Goal: Task Accomplishment & Management: Complete application form

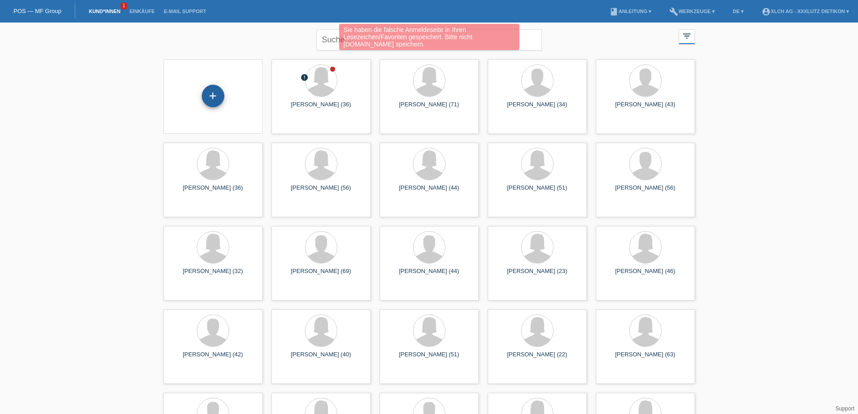
click at [216, 94] on div "+" at bounding box center [213, 96] width 23 height 23
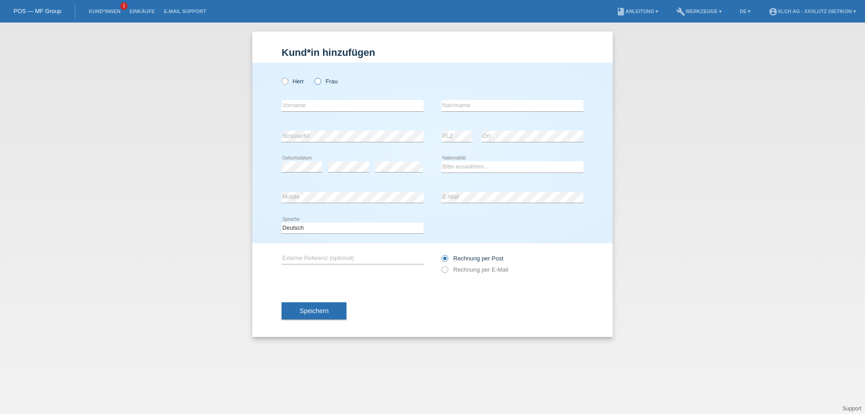
click at [313, 77] on icon at bounding box center [313, 77] width 0 height 0
click at [319, 79] on input "Frau" at bounding box center [317, 81] width 6 height 6
radio input "true"
click at [311, 105] on input "text" at bounding box center [352, 105] width 142 height 11
click at [162, 48] on div "Kund*in hinzufügen Kunde hinzufügen Kundin hinzufügen Herr Frau error Vorname e…" at bounding box center [432, 218] width 865 height 391
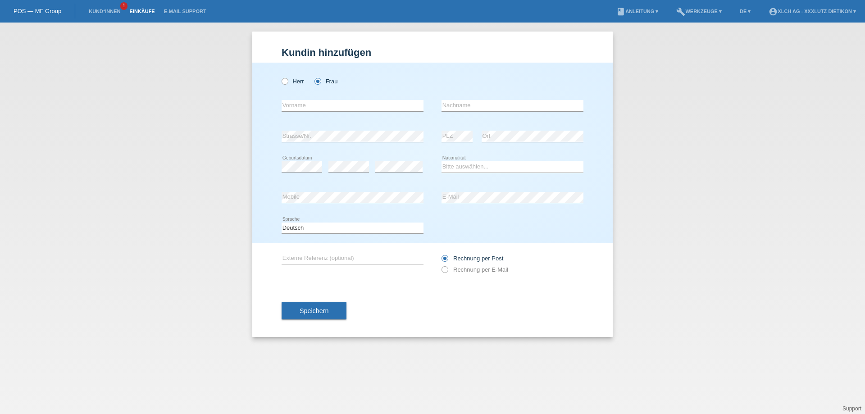
click at [132, 9] on link "Einkäufe" at bounding box center [142, 11] width 34 height 5
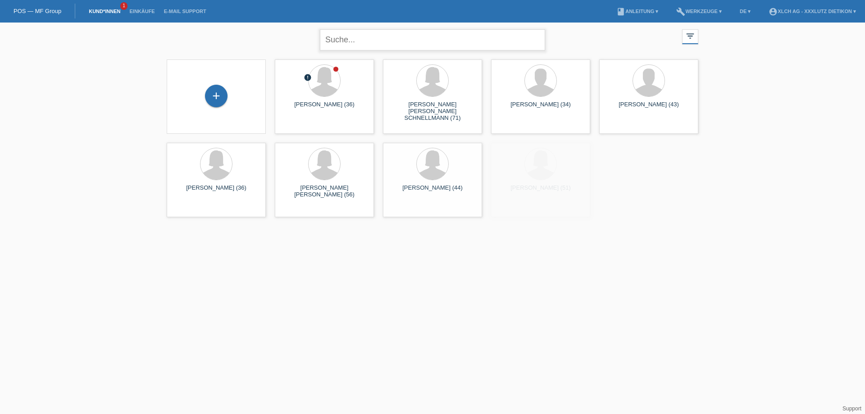
click at [351, 36] on input "text" at bounding box center [432, 39] width 225 height 21
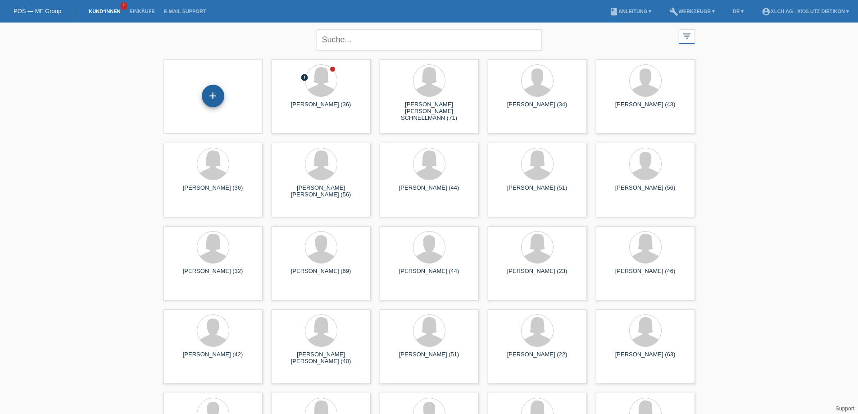
click at [203, 93] on div "+" at bounding box center [213, 96] width 23 height 23
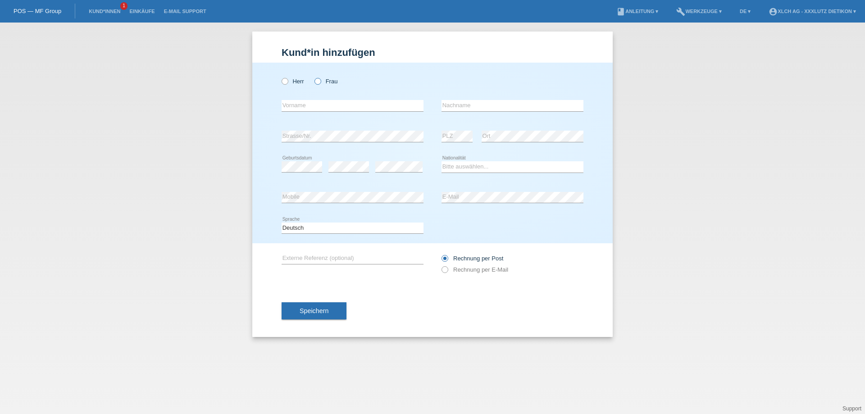
click at [313, 77] on icon at bounding box center [313, 77] width 0 height 0
click at [320, 82] on input "Frau" at bounding box center [317, 81] width 6 height 6
radio input "true"
click at [312, 102] on input "text" at bounding box center [352, 105] width 142 height 11
type input "Vjollca"
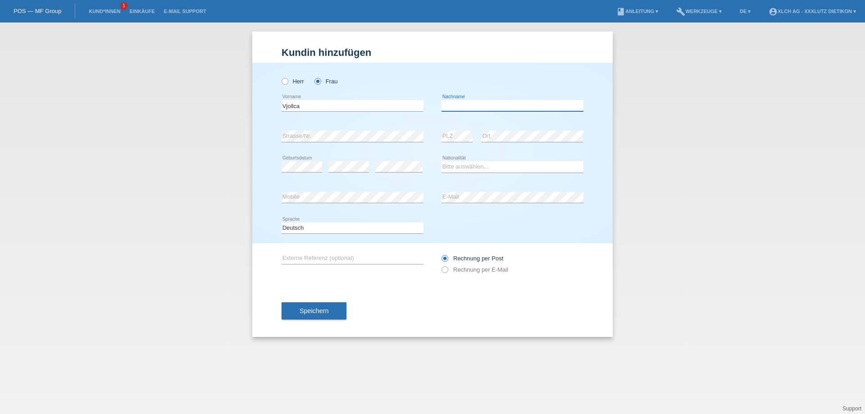
click at [481, 106] on input "text" at bounding box center [512, 105] width 142 height 11
type input "Hiseni"
click at [467, 168] on select "Bitte auswählen... Schweiz Deutschland Liechtenstein Österreich ------------ Af…" at bounding box center [512, 166] width 142 height 11
select select "CH"
click at [441, 161] on select "Bitte auswählen... Schweiz Deutschland Liechtenstein Österreich ------------ Af…" at bounding box center [512, 166] width 142 height 11
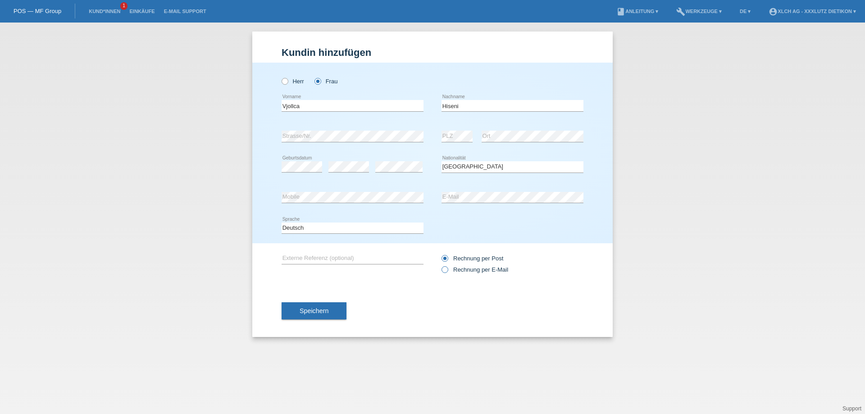
click at [440, 265] on icon at bounding box center [440, 265] width 0 height 0
click at [444, 269] on input "Rechnung per E-Mail" at bounding box center [444, 271] width 6 height 11
radio input "true"
click at [326, 311] on span "Speichern" at bounding box center [313, 310] width 29 height 7
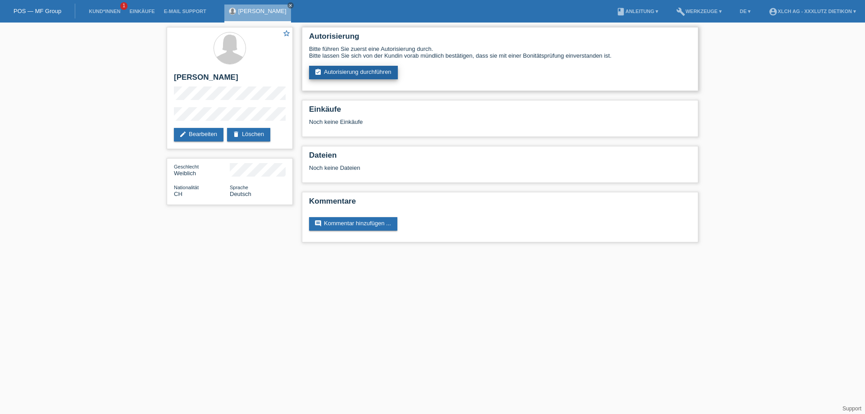
click at [373, 70] on link "assignment_turned_in Autorisierung durchführen" at bounding box center [353, 73] width 89 height 14
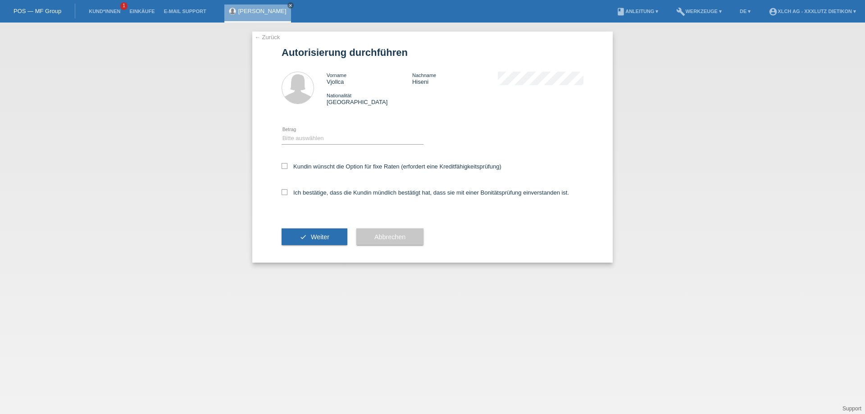
click at [310, 132] on div "Bitte auswählen CHF 1.00 - CHF 499.00 CHF 500.00 - CHF 1'999.00 CHF 2'000.00 - …" at bounding box center [352, 138] width 142 height 31
click at [309, 139] on select "Bitte auswählen CHF 1.00 - CHF 499.00 CHF 500.00 - CHF 1'999.00 CHF 2'000.00 - …" at bounding box center [352, 138] width 142 height 11
select select "3"
click at [281, 133] on select "Bitte auswählen CHF 1.00 - CHF 499.00 CHF 500.00 - CHF 1'999.00 CHF 2'000.00 - …" at bounding box center [352, 138] width 142 height 11
click at [288, 193] on label "Ich bestätige, dass die Kundin mündlich bestätigt hat, dass sie mit einer Bonit…" at bounding box center [424, 192] width 287 height 7
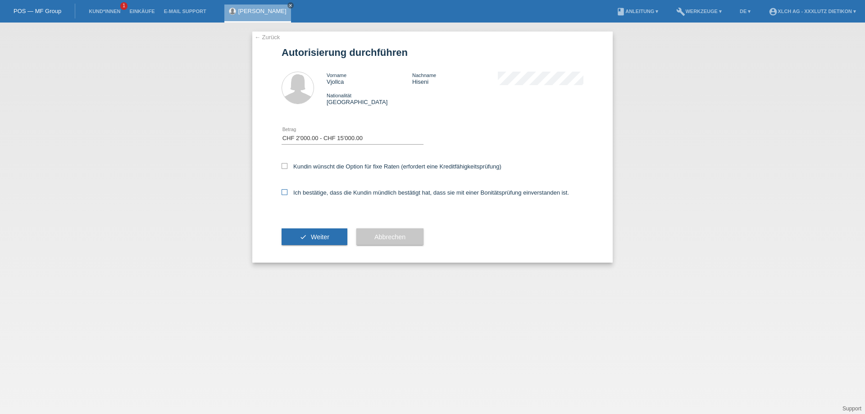
click at [287, 193] on input "Ich bestätige, dass die Kundin mündlich bestätigt hat, dass sie mit einer Bonit…" at bounding box center [284, 192] width 6 height 6
checkbox input "true"
click at [309, 234] on button "check Weiter" at bounding box center [314, 236] width 66 height 17
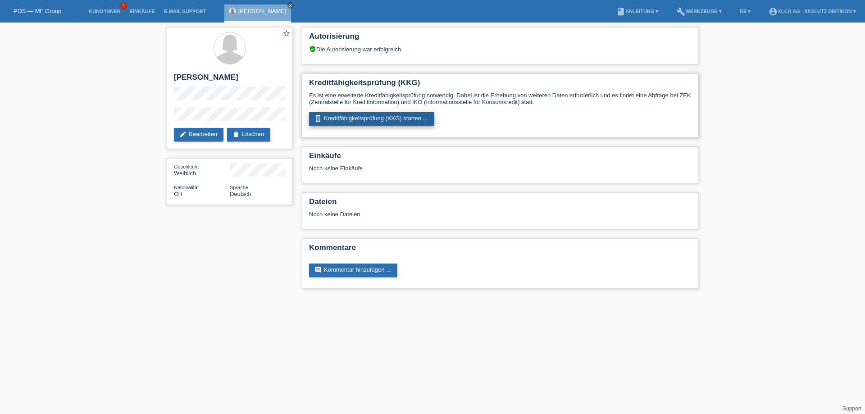
click at [371, 117] on link "perm_device_information Kreditfähigkeitsprüfung (KKG) starten ..." at bounding box center [371, 119] width 125 height 14
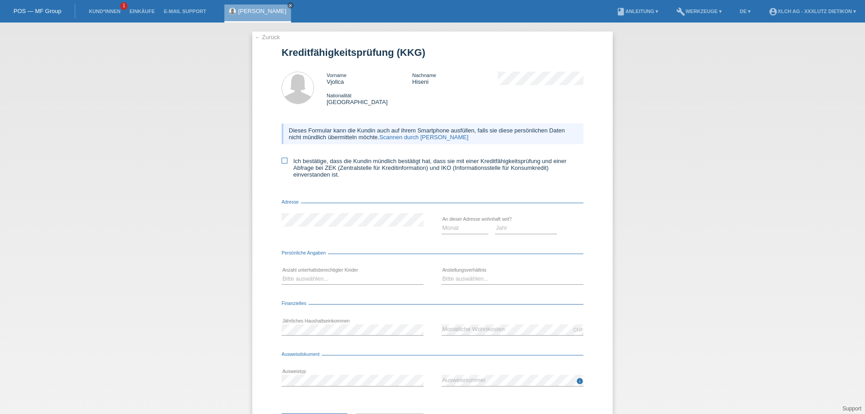
click at [282, 161] on icon at bounding box center [284, 161] width 6 height 6
click at [282, 161] on input "Ich bestätige, dass die Kundin mündlich bestätigt hat, dass sie mit einer Kredi…" at bounding box center [284, 161] width 6 height 6
checkbox input "true"
click at [445, 227] on select "Monat 01 02 03 04 05 06 07 08 09 10" at bounding box center [464, 227] width 47 height 11
select select "04"
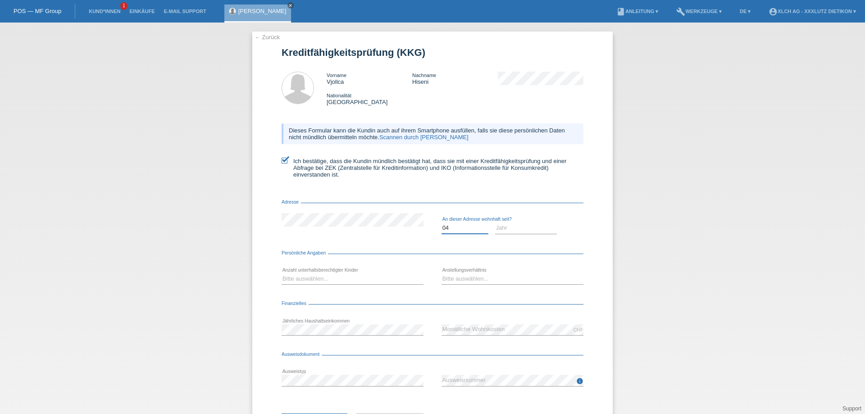
click at [441, 222] on select "Monat 01 02 03 04 05 06 07 08 09 10" at bounding box center [464, 227] width 47 height 11
click at [521, 228] on select "Jahr 2025 2024 2023 2022 2021 2020 2019 2018 2017 2016 2015 2014 2013 2012 2011…" at bounding box center [526, 227] width 62 height 11
click at [495, 222] on select "Jahr 2025 2024 2023 2022 2021 2020 2019 2018 2017 2016 2015 2014 2013 2012 2011…" at bounding box center [526, 227] width 62 height 11
click at [512, 225] on select "Jahr 2025 2024 2023 2022 2021 2020 2019 2018 2017 2016 2015 2014 2013 2012 2011…" at bounding box center [526, 227] width 62 height 11
select select "2019"
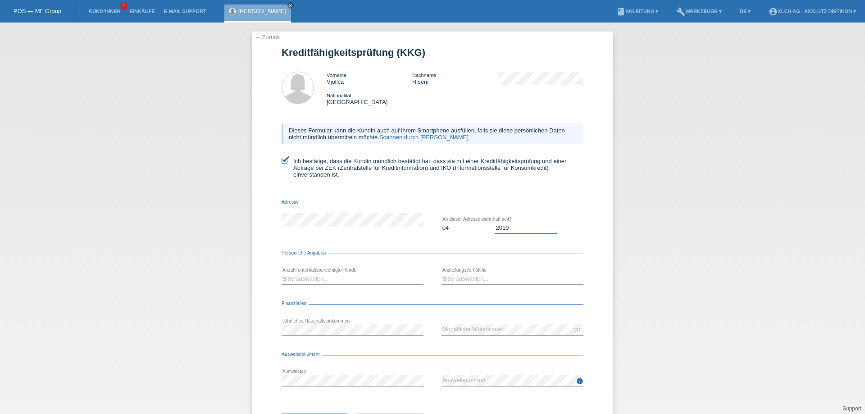
click at [495, 222] on select "Jahr 2025 2024 2023 2022 2021 2020 2019 2018 2017 2016 2015 2014 2013 2012 2011…" at bounding box center [526, 227] width 62 height 11
click at [322, 273] on select "Bitte auswählen... 0 1 2 3 4 5 6 7 8 9" at bounding box center [352, 278] width 142 height 11
select select "1"
click at [281, 273] on select "Bitte auswählen... 0 1 2 3 4 5 6 7 8 9" at bounding box center [352, 278] width 142 height 11
click at [467, 277] on select "Bitte auswählen... Unbefristet Befristet Lehrling/Student Pensioniert Nicht arb…" at bounding box center [512, 278] width 142 height 11
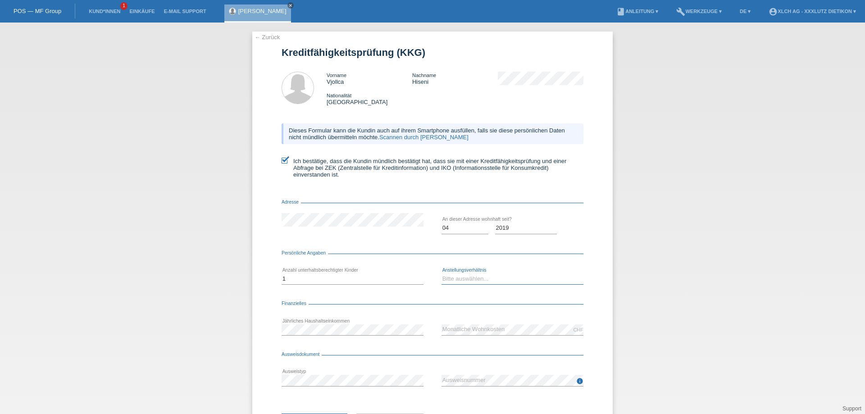
select select "UNLIMITED"
click at [441, 273] on select "Bitte auswählen... Unbefristet Befristet Lehrling/Student Pensioniert Nicht arb…" at bounding box center [512, 278] width 142 height 11
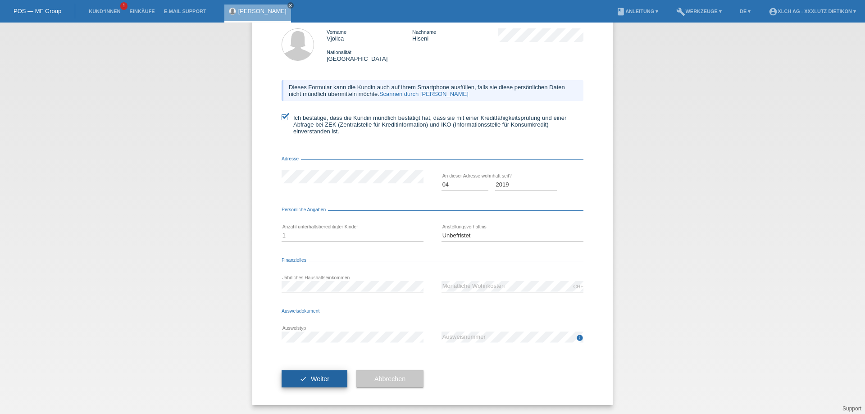
click at [304, 374] on button "check Weiter" at bounding box center [314, 378] width 66 height 17
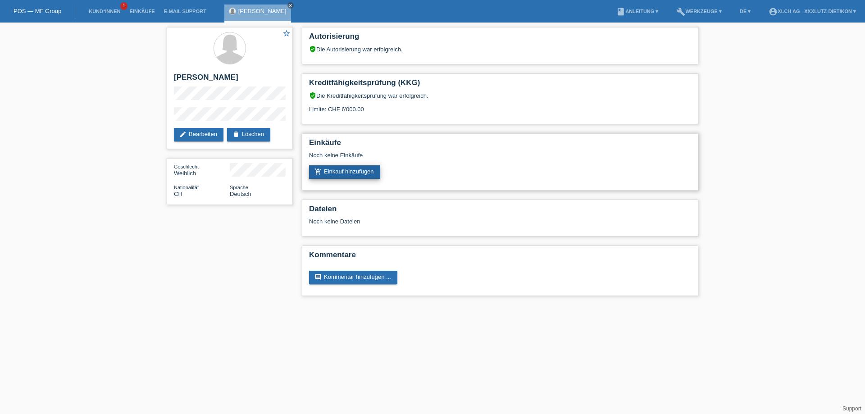
click at [347, 170] on link "add_shopping_cart Einkauf hinzufügen" at bounding box center [344, 172] width 71 height 14
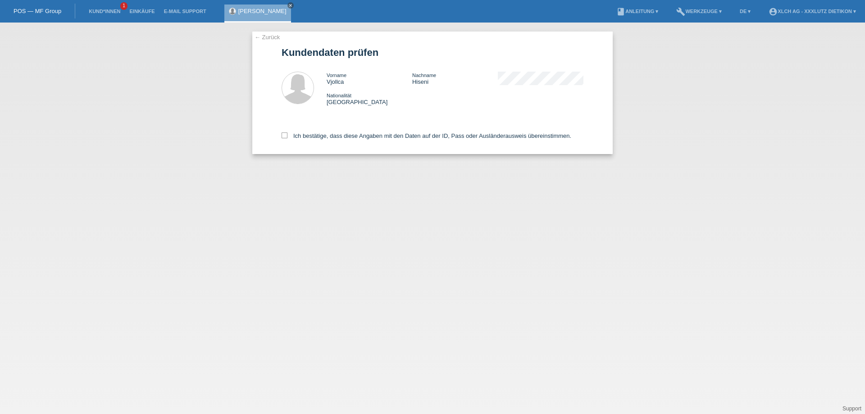
click at [274, 37] on link "← Zurück" at bounding box center [266, 37] width 25 height 7
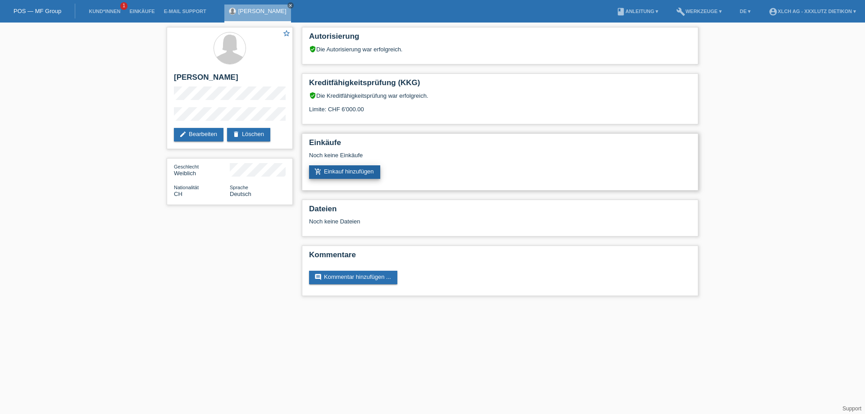
click at [353, 171] on link "add_shopping_cart Einkauf hinzufügen" at bounding box center [344, 172] width 71 height 14
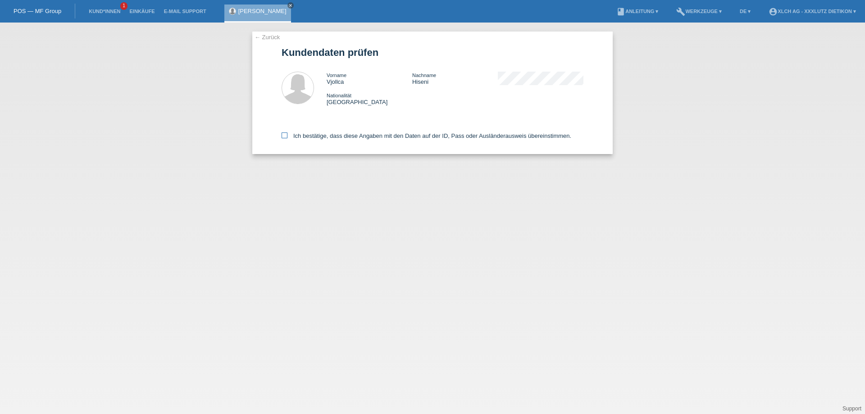
click at [286, 134] on icon at bounding box center [284, 135] width 6 height 6
click at [286, 134] on input "Ich bestätige, dass diese Angaben mit den Daten auf der ID, Pass oder Ausländer…" at bounding box center [284, 135] width 6 height 6
checkbox input "true"
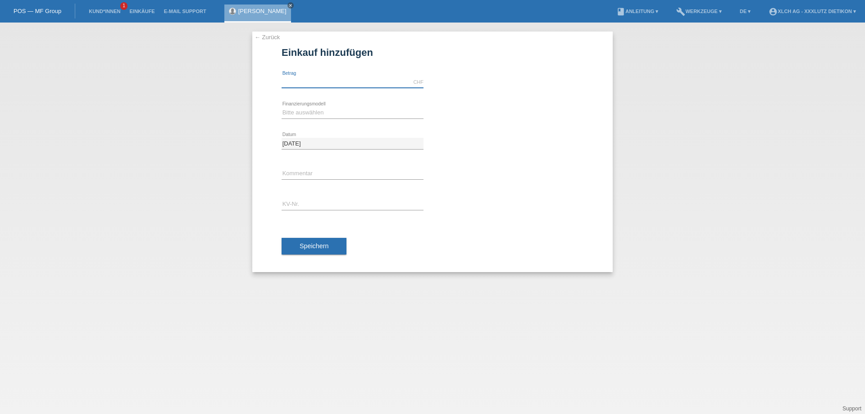
click at [303, 80] on input "text" at bounding box center [352, 82] width 142 height 11
type input "3500.00"
click at [302, 110] on select "Bitte auswählen Kauf auf Rechnung mit Teilzahlungsoption Fixe Raten - Zinsübern…" at bounding box center [352, 112] width 142 height 11
select select "109"
click at [281, 107] on select "Bitte auswählen Kauf auf Rechnung mit Teilzahlungsoption Fixe Raten - Zinsübern…" at bounding box center [352, 112] width 142 height 11
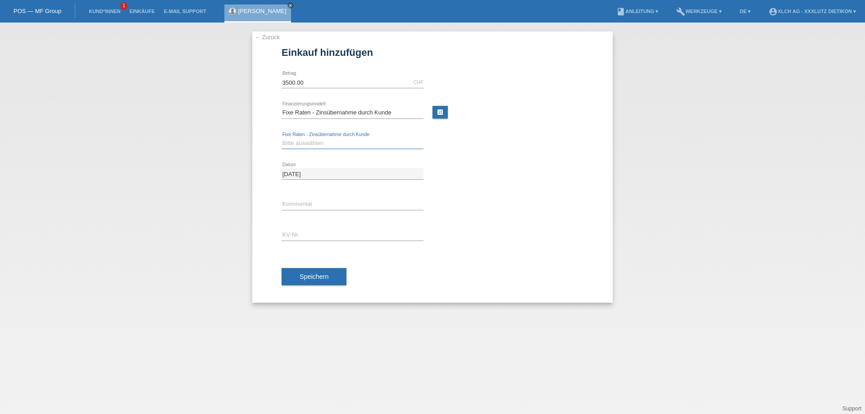
click at [306, 144] on select "Bitte auswählen 6 Raten 12 Raten 24 Raten 36 Raten" at bounding box center [352, 143] width 142 height 11
click at [437, 113] on link "calculate" at bounding box center [439, 112] width 15 height 13
type input "3500.00"
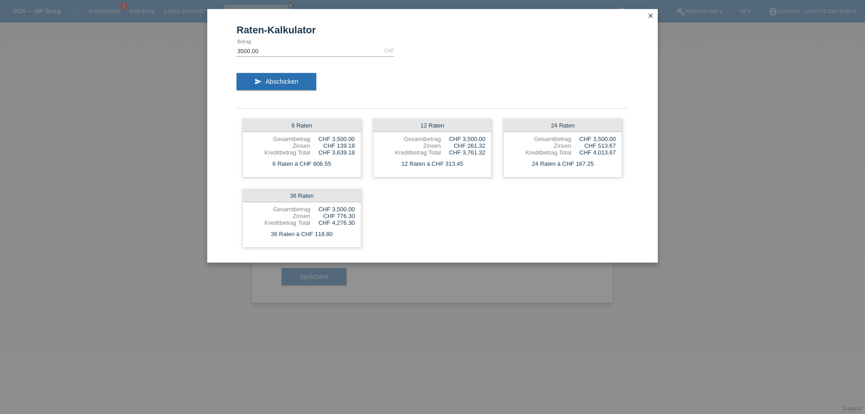
click at [650, 14] on icon "close" at bounding box center [650, 15] width 7 height 7
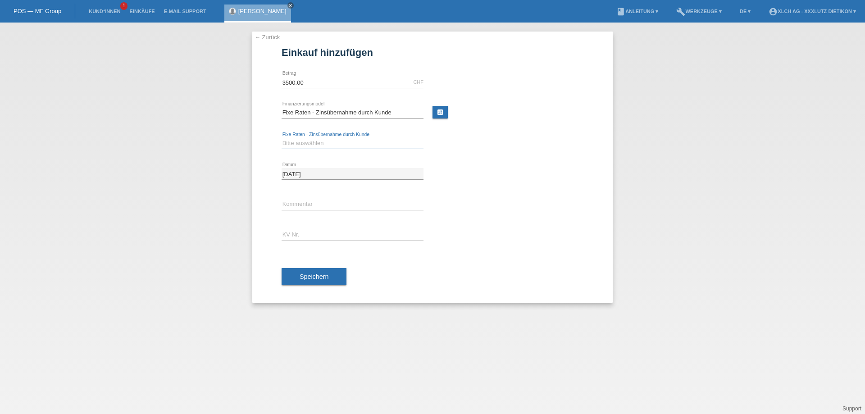
click at [293, 142] on select "Bitte auswählen 6 Raten 12 Raten 24 Raten 36 Raten" at bounding box center [352, 143] width 142 height 11
click at [281, 138] on select "Bitte auswählen 6 Raten 12 Raten 24 Raten 36 Raten" at bounding box center [352, 143] width 142 height 11
click at [444, 114] on link "calculate" at bounding box center [439, 112] width 15 height 13
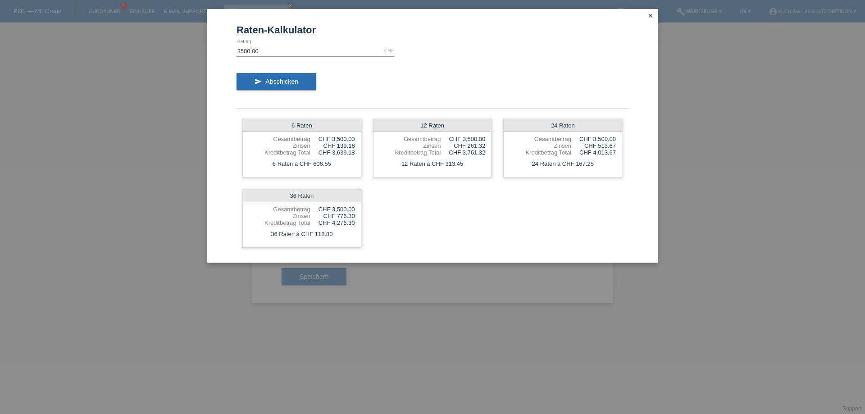
click at [649, 17] on icon "close" at bounding box center [650, 15] width 7 height 7
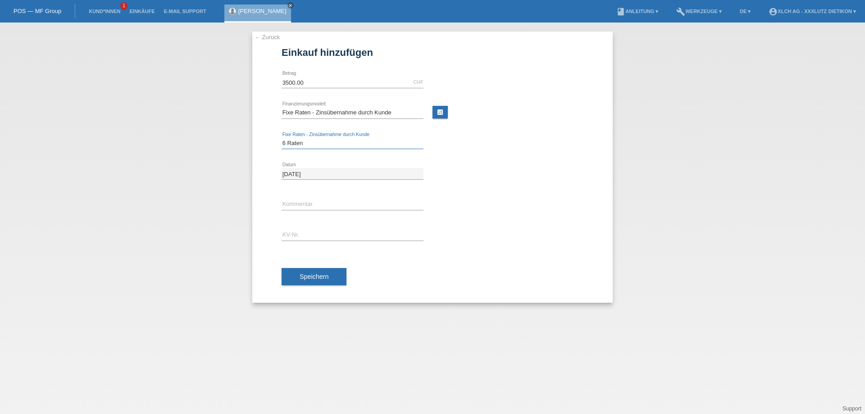
click at [307, 143] on select "Bitte auswählen 6 Raten 12 Raten 24 Raten 36 Raten" at bounding box center [352, 143] width 142 height 11
select select "314"
click at [281, 138] on select "Bitte auswählen 6 Raten 12 Raten 24 Raten 36 Raten" at bounding box center [352, 143] width 142 height 11
click at [329, 202] on input "text" at bounding box center [352, 204] width 142 height 11
type input "2KK3"
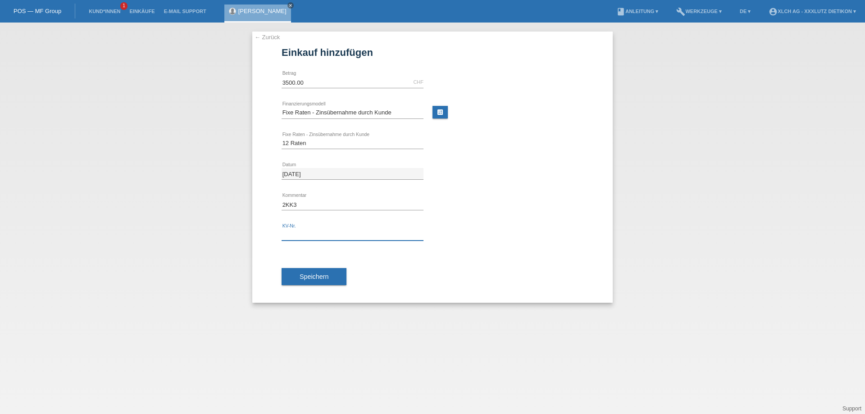
click at [336, 236] on input "text" at bounding box center [352, 234] width 142 height 11
type input "1PP95W"
click at [323, 277] on span "Speichern" at bounding box center [313, 276] width 29 height 7
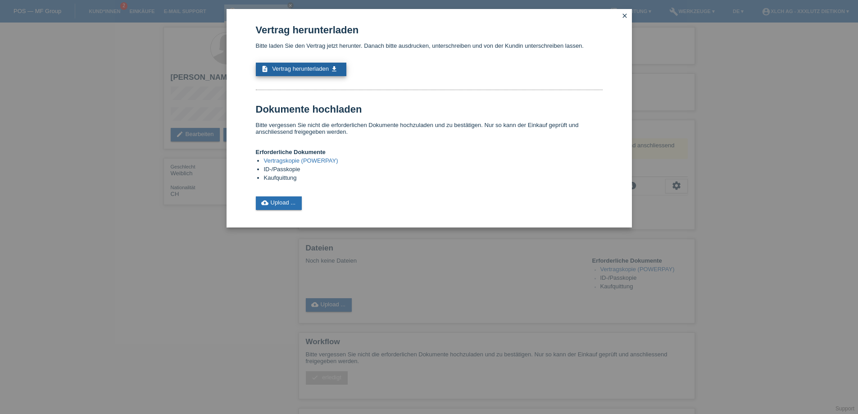
click at [310, 66] on span "Vertrag herunterladen" at bounding box center [300, 68] width 57 height 7
click at [283, 205] on link "cloud_upload Upload ..." at bounding box center [279, 203] width 46 height 14
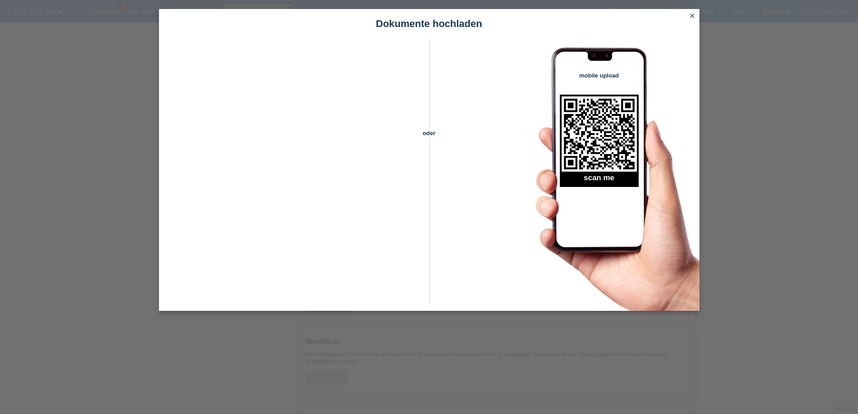
click at [692, 14] on icon "close" at bounding box center [692, 15] width 7 height 7
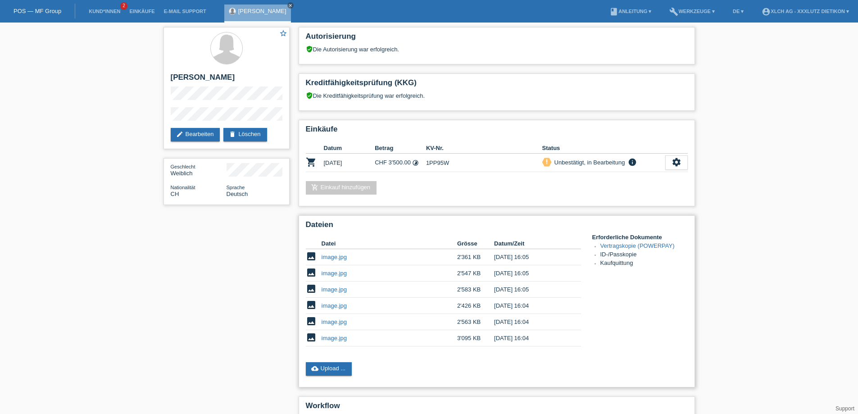
click at [340, 339] on link "image.jpg" at bounding box center [334, 338] width 25 height 7
click at [327, 321] on link "image.jpg" at bounding box center [334, 321] width 25 height 7
click at [331, 302] on link "image.jpg" at bounding box center [334, 305] width 25 height 7
click at [329, 290] on link "image.jpg" at bounding box center [334, 289] width 25 height 7
click at [346, 272] on link "image.jpg" at bounding box center [334, 273] width 25 height 7
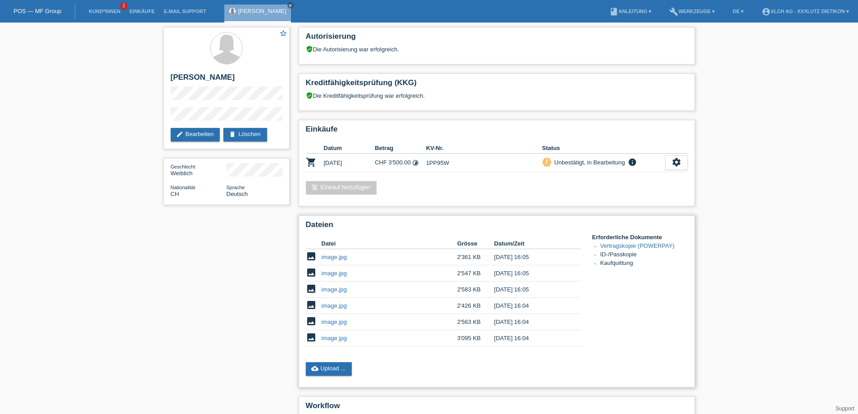
click at [331, 258] on link "image.jpg" at bounding box center [334, 257] width 25 height 7
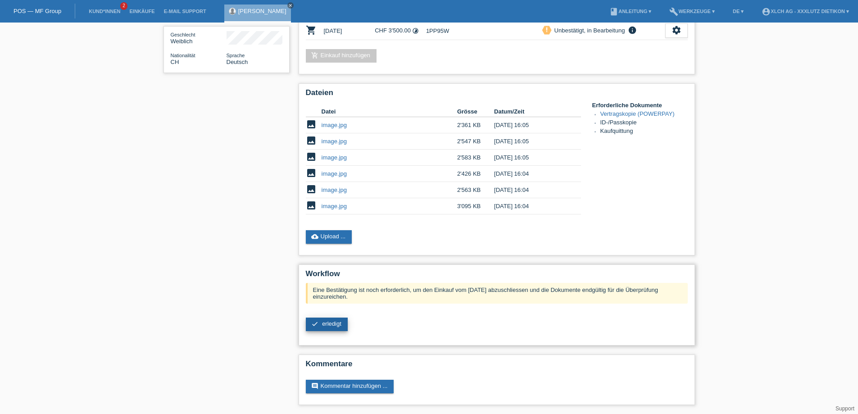
click at [338, 322] on span "erledigt" at bounding box center [331, 323] width 19 height 7
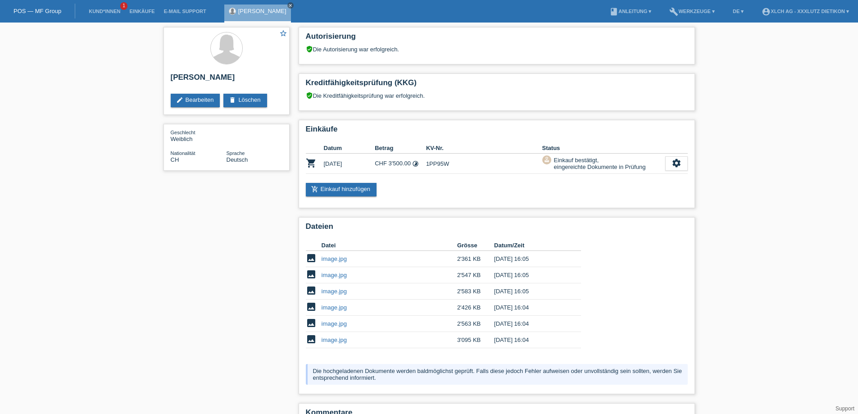
scroll to position [49, 0]
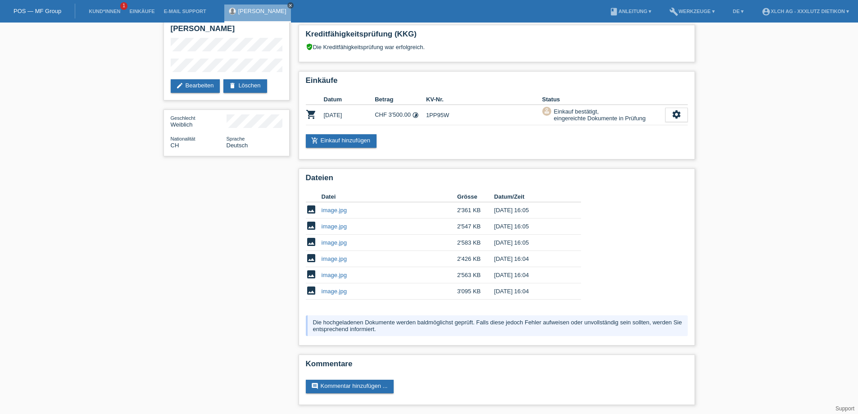
click at [288, 5] on icon "close" at bounding box center [290, 5] width 5 height 5
click at [138, 11] on link "Einkäufe" at bounding box center [142, 11] width 34 height 5
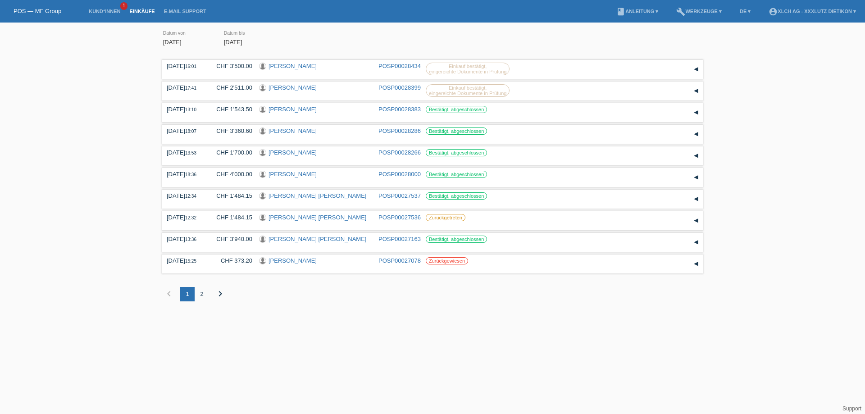
click at [201, 296] on div "2" at bounding box center [202, 294] width 14 height 14
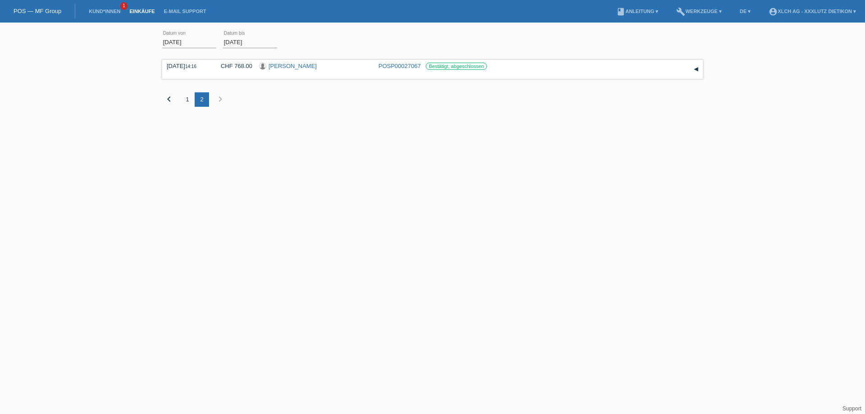
click at [138, 10] on link "Einkäufe" at bounding box center [142, 11] width 34 height 5
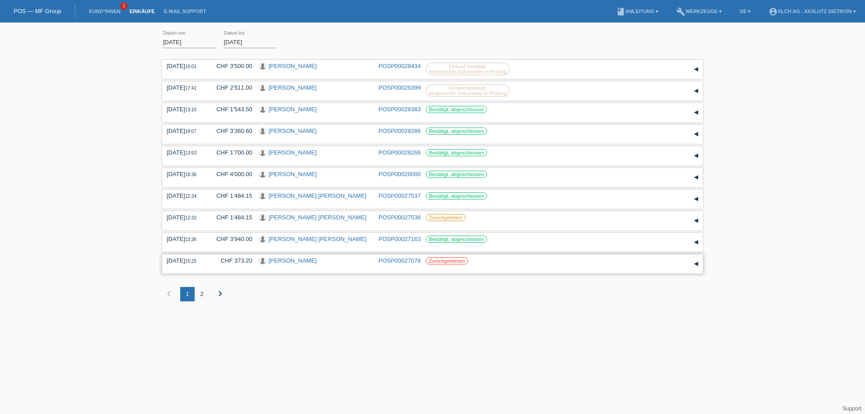
click at [285, 258] on link "Minire Ahmetaj" at bounding box center [292, 260] width 48 height 7
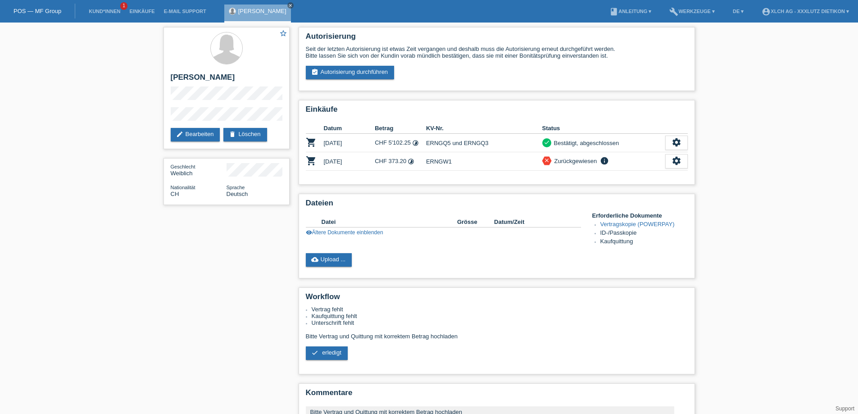
click at [146, 8] on li "Einkäufe" at bounding box center [142, 11] width 34 height 23
click at [145, 10] on link "Einkäufe" at bounding box center [142, 11] width 34 height 5
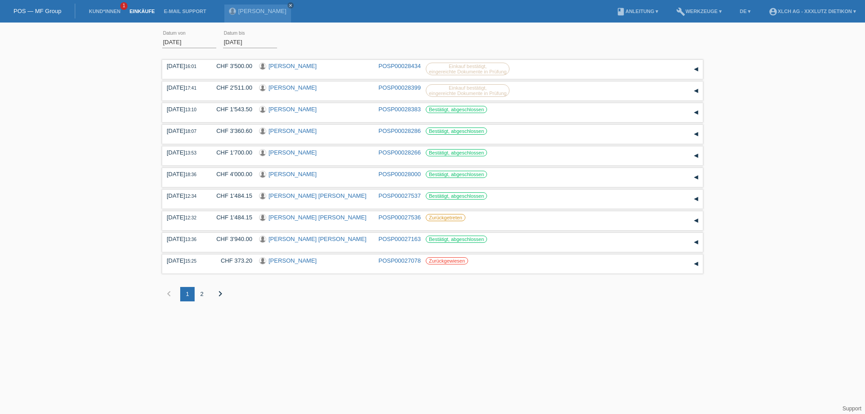
click at [203, 294] on div "2" at bounding box center [202, 294] width 14 height 14
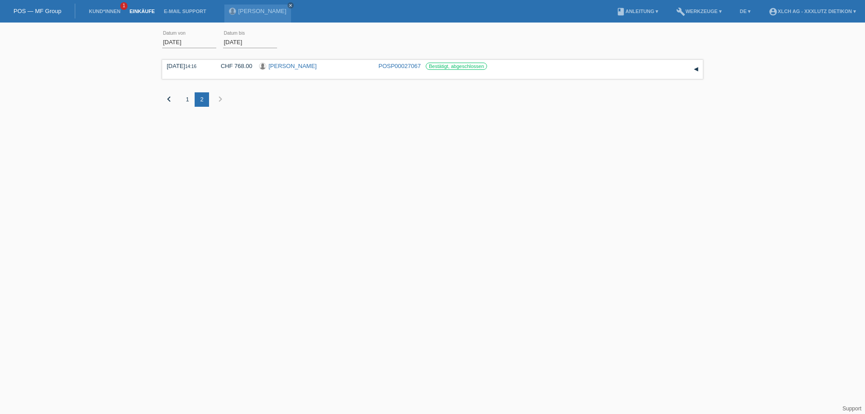
click at [187, 96] on div "1" at bounding box center [187, 99] width 14 height 14
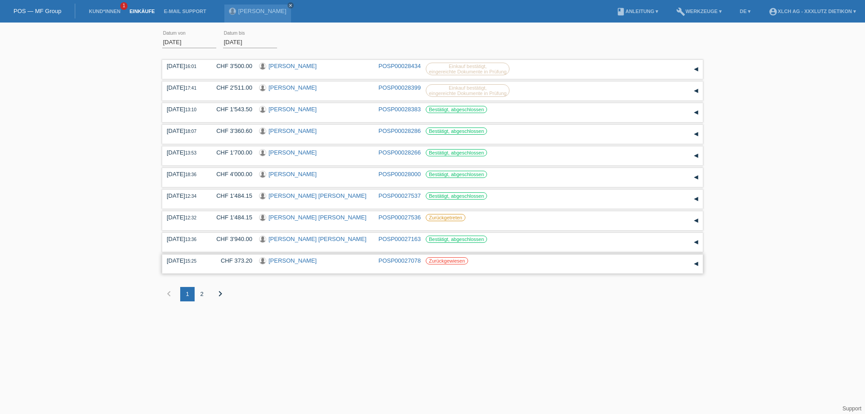
click at [279, 258] on link "[PERSON_NAME]" at bounding box center [292, 260] width 48 height 7
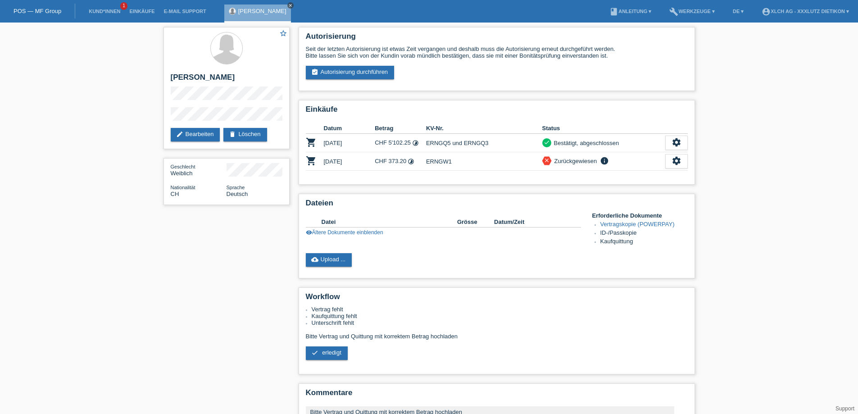
click at [288, 6] on icon "close" at bounding box center [290, 5] width 5 height 5
click at [111, 14] on li "Kund*innen 1" at bounding box center [104, 11] width 41 height 23
click at [111, 11] on link "Kund*innen" at bounding box center [104, 11] width 41 height 5
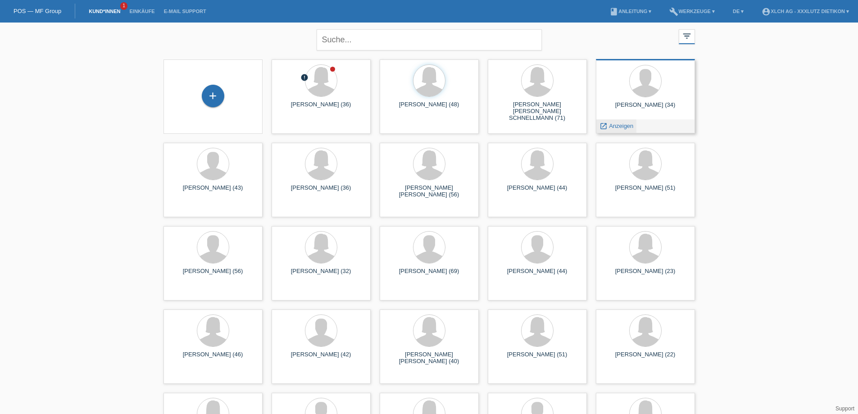
click at [621, 122] on span "Anzeigen" at bounding box center [621, 125] width 24 height 7
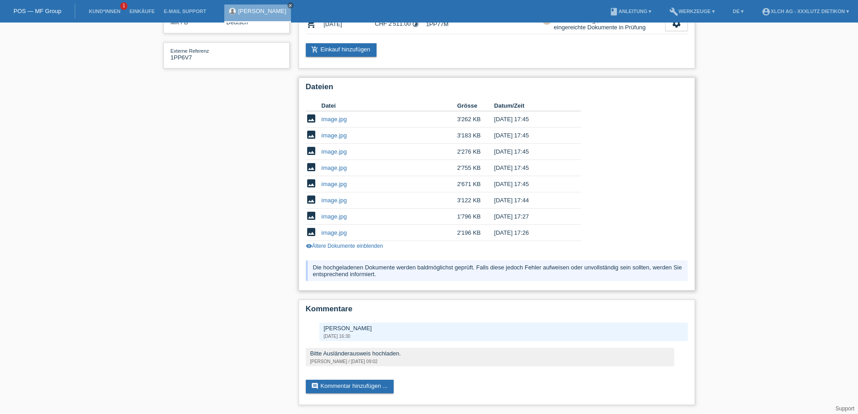
scroll to position [82, 0]
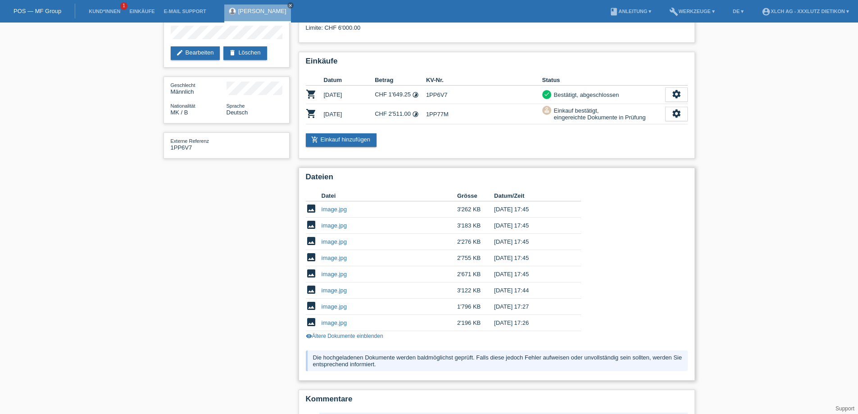
click at [335, 322] on link "image.jpg" at bounding box center [334, 322] width 25 height 7
click at [340, 308] on link "image.jpg" at bounding box center [334, 306] width 25 height 7
click at [328, 290] on link "image.jpg" at bounding box center [334, 290] width 25 height 7
click at [334, 257] on link "image.jpg" at bounding box center [334, 257] width 25 height 7
click at [328, 272] on link "image.jpg" at bounding box center [334, 274] width 25 height 7
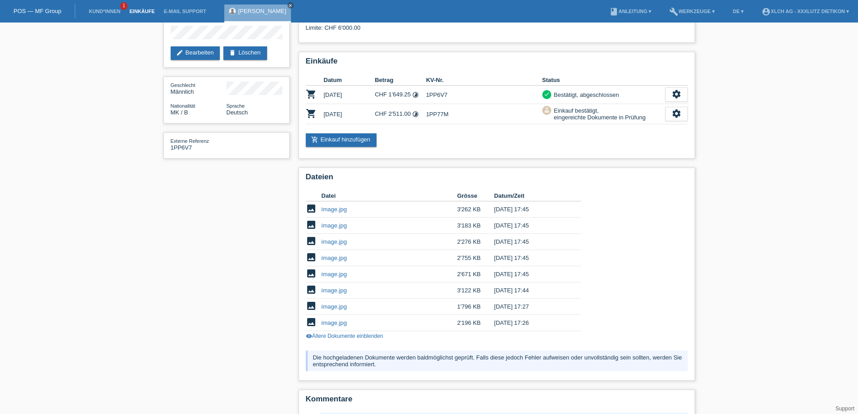
click at [132, 9] on link "Einkäufe" at bounding box center [142, 11] width 34 height 5
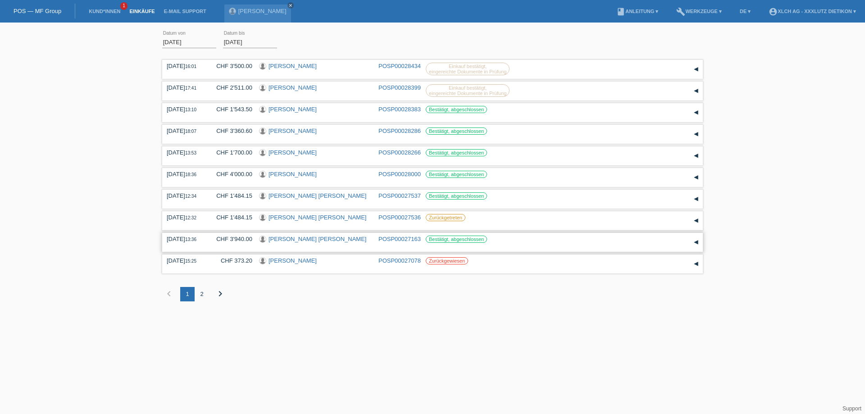
click at [285, 238] on link "[PERSON_NAME] [PERSON_NAME]" at bounding box center [317, 239] width 98 height 7
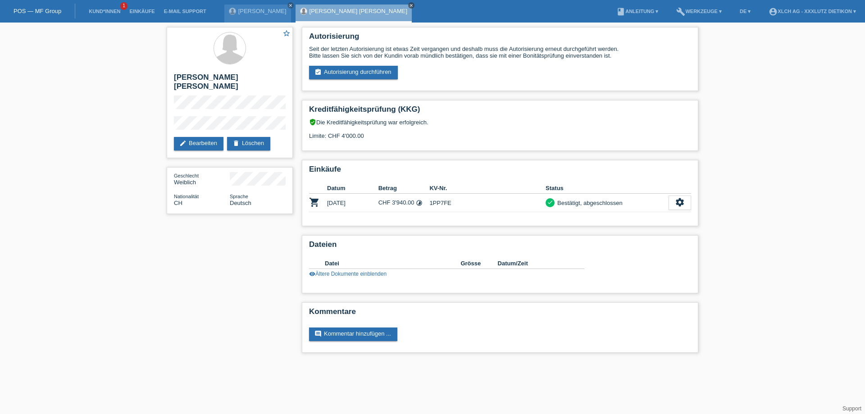
click at [409, 3] on icon "close" at bounding box center [411, 5] width 5 height 5
click at [288, 5] on icon "close" at bounding box center [290, 5] width 5 height 5
click at [151, 11] on link "Einkäufe" at bounding box center [142, 11] width 34 height 5
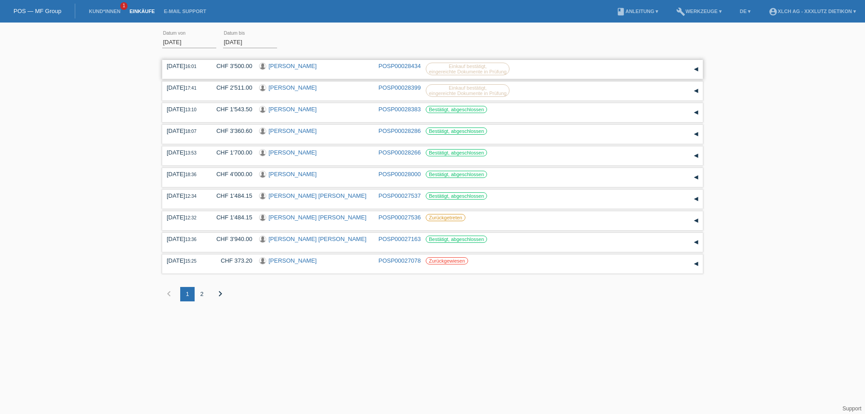
click at [285, 63] on link "Vjollca Hiseni" at bounding box center [292, 66] width 48 height 7
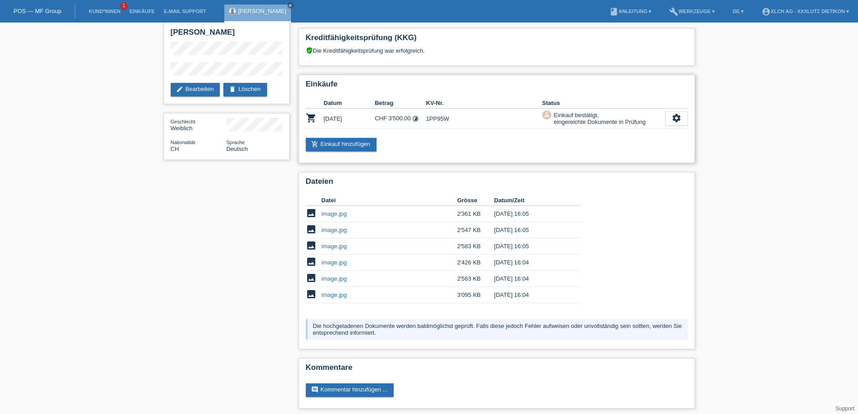
scroll to position [49, 0]
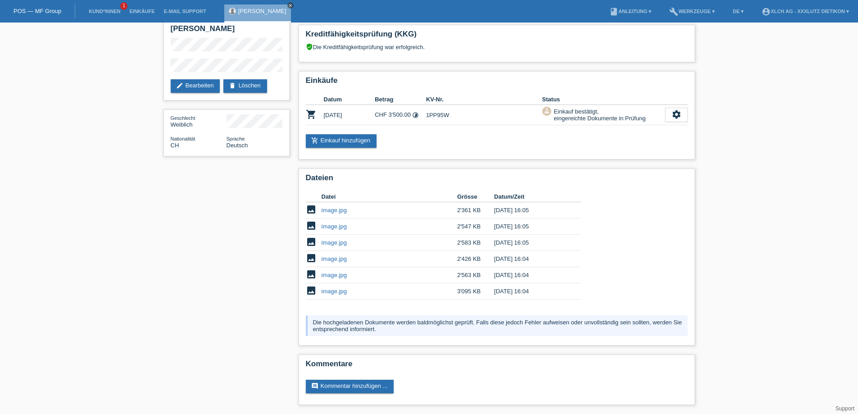
click at [288, 4] on icon "close" at bounding box center [290, 5] width 5 height 5
click at [138, 7] on li "Einkäufe" at bounding box center [142, 11] width 34 height 23
click at [137, 9] on link "Einkäufe" at bounding box center [142, 11] width 34 height 5
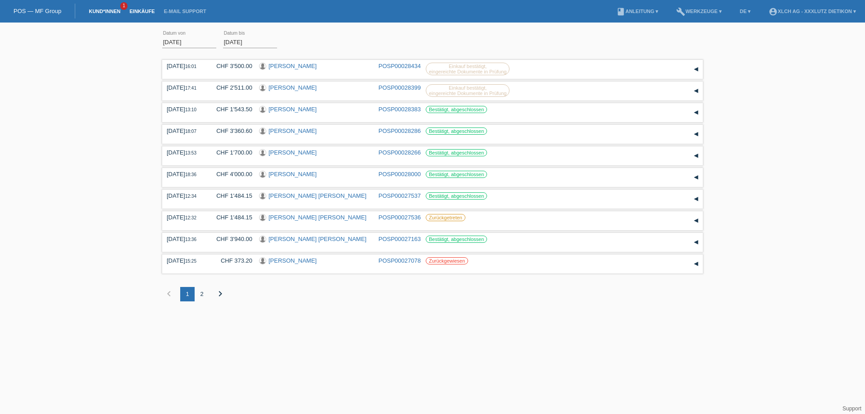
click at [107, 11] on link "Kund*innen" at bounding box center [104, 11] width 41 height 5
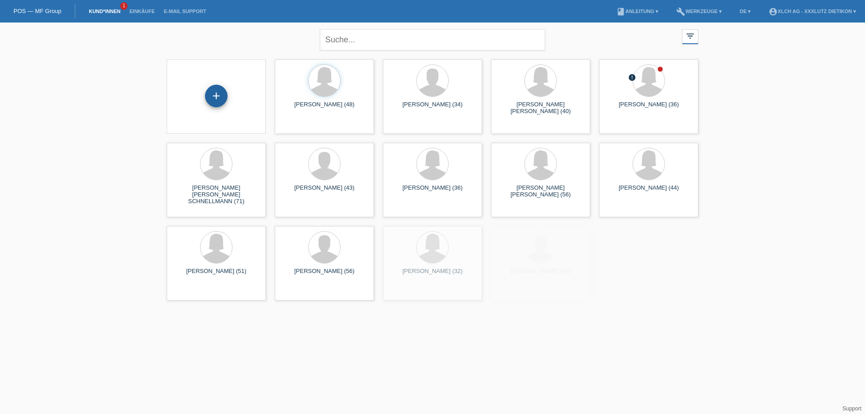
click at [218, 96] on div "+" at bounding box center [216, 96] width 23 height 23
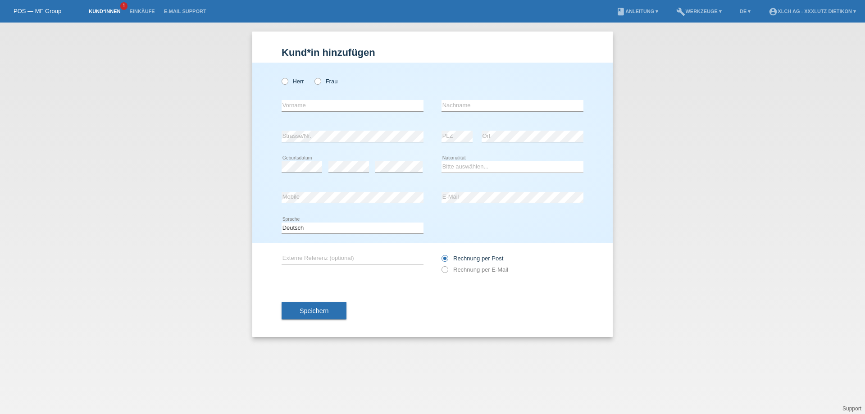
click at [104, 9] on link "Kund*innen" at bounding box center [104, 11] width 41 height 5
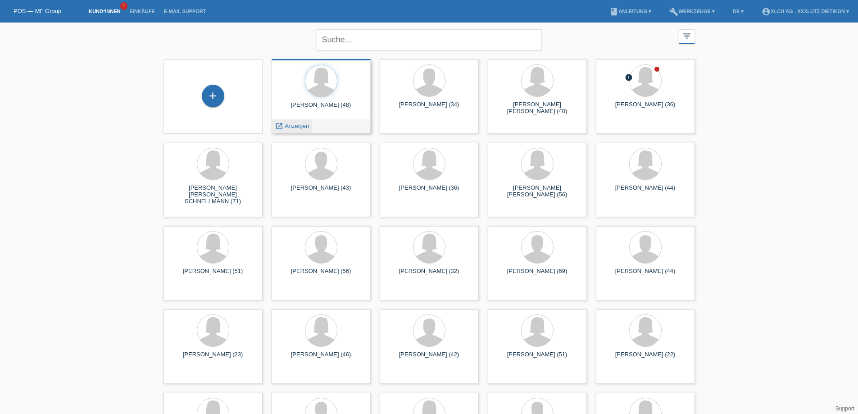
click at [295, 126] on span "Anzeigen" at bounding box center [297, 125] width 24 height 7
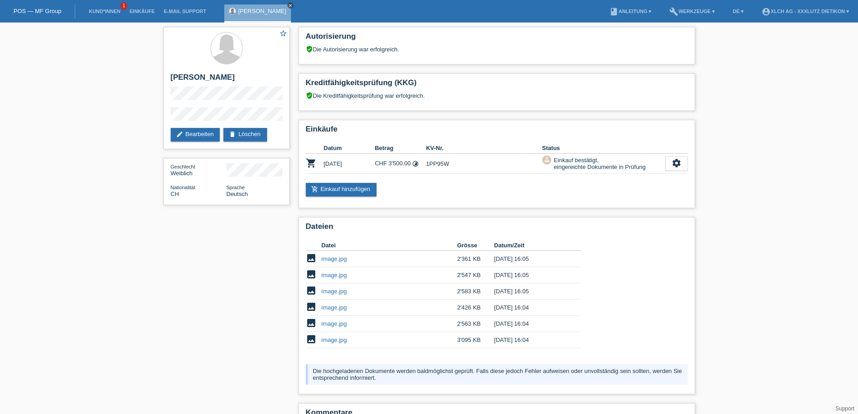
click at [288, 5] on icon "close" at bounding box center [290, 5] width 5 height 5
click at [110, 12] on link "Kund*innen" at bounding box center [104, 11] width 41 height 5
